Goal: Transaction & Acquisition: Purchase product/service

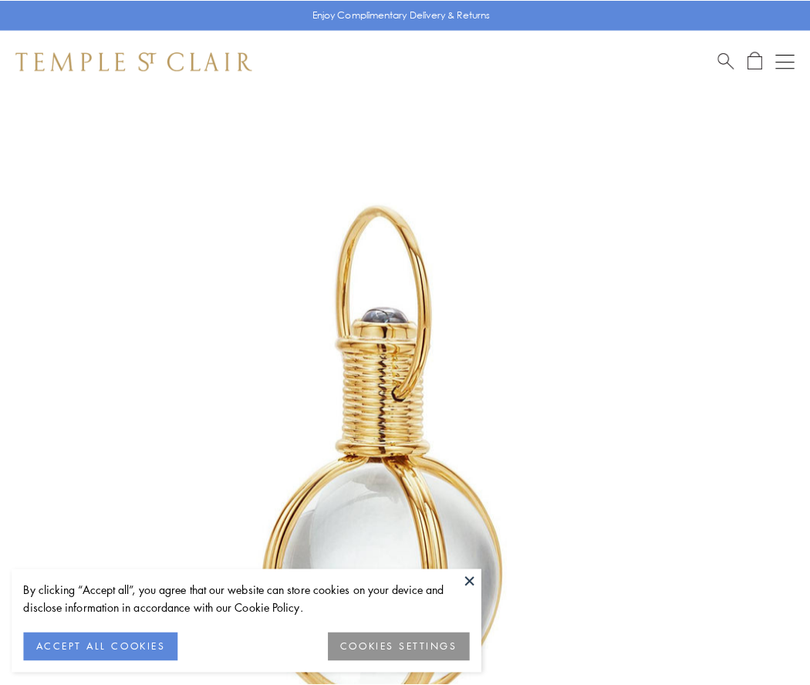
scroll to position [403, 0]
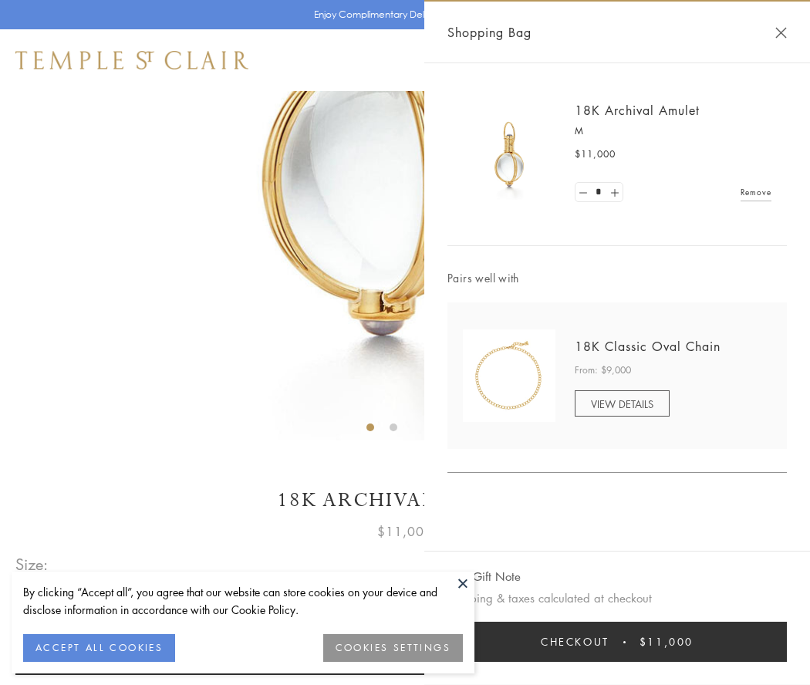
click at [617, 642] on button "Checkout $11,000" at bounding box center [616, 642] width 339 height 40
